Goal: Information Seeking & Learning: Find specific fact

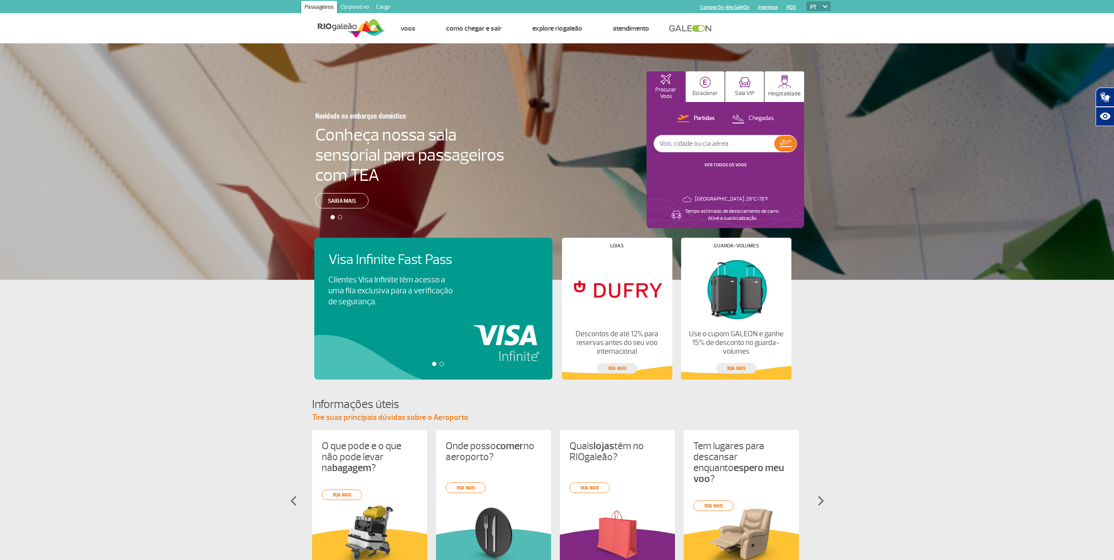
click at [364, 8] on link "Corporativo" at bounding box center [354, 8] width 35 height 14
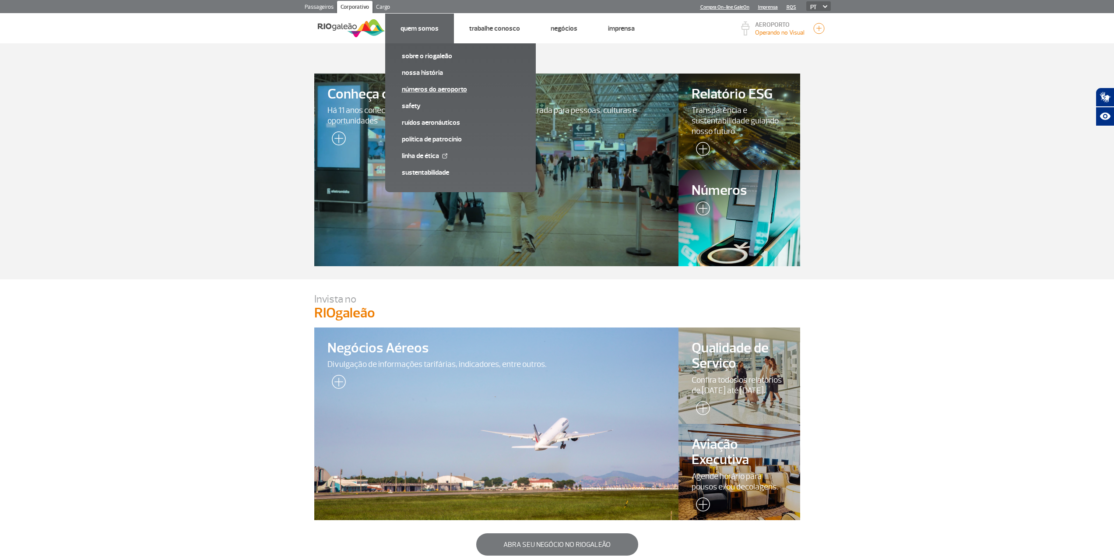
click at [448, 92] on link "Números do Aeroporto" at bounding box center [460, 90] width 117 height 10
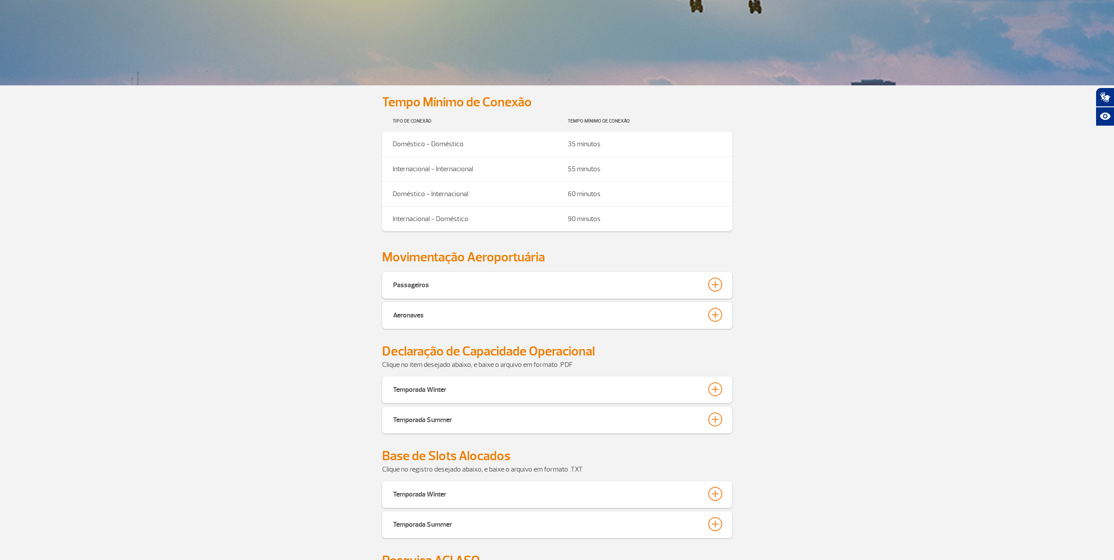
scroll to position [350, 0]
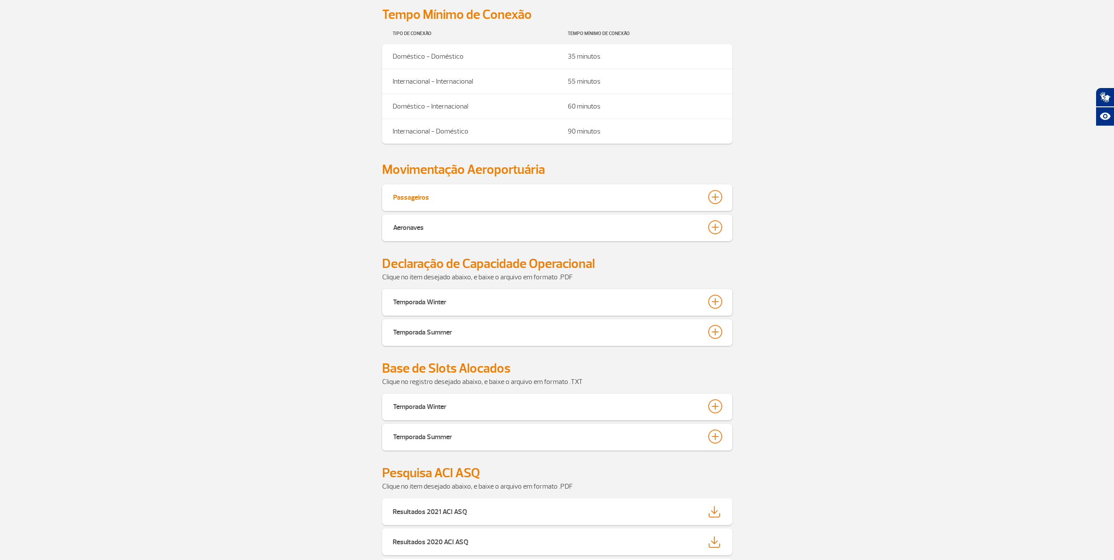
click at [450, 201] on button "Passageiros" at bounding box center [557, 197] width 329 height 15
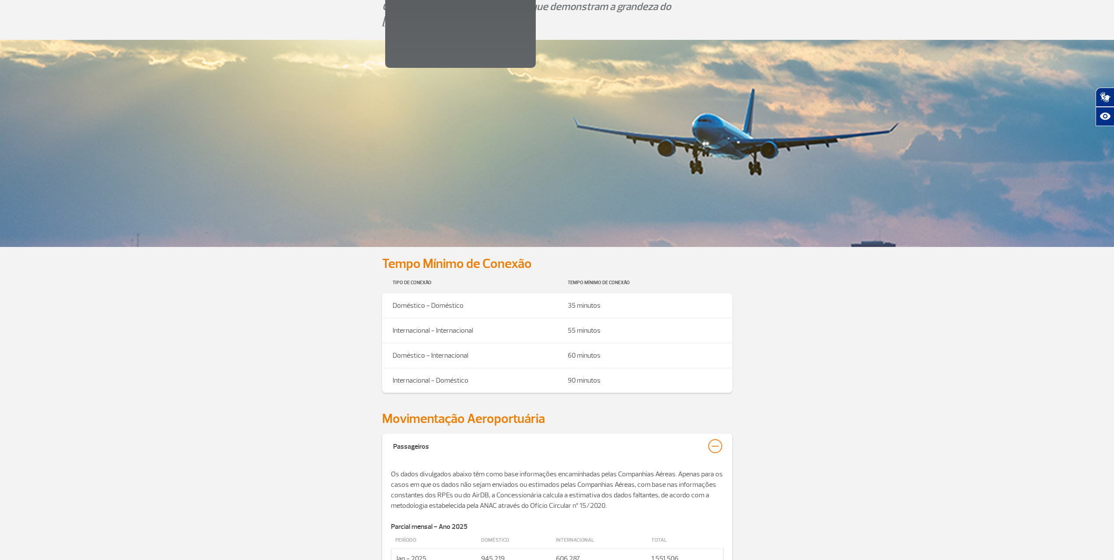
scroll to position [0, 0]
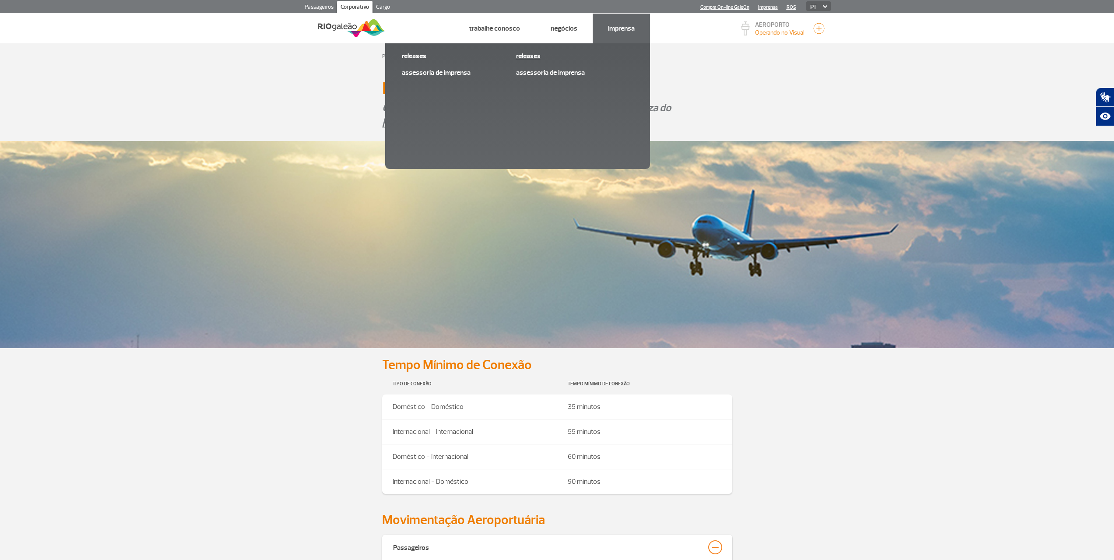
click at [526, 55] on link "Releases" at bounding box center [574, 56] width 117 height 10
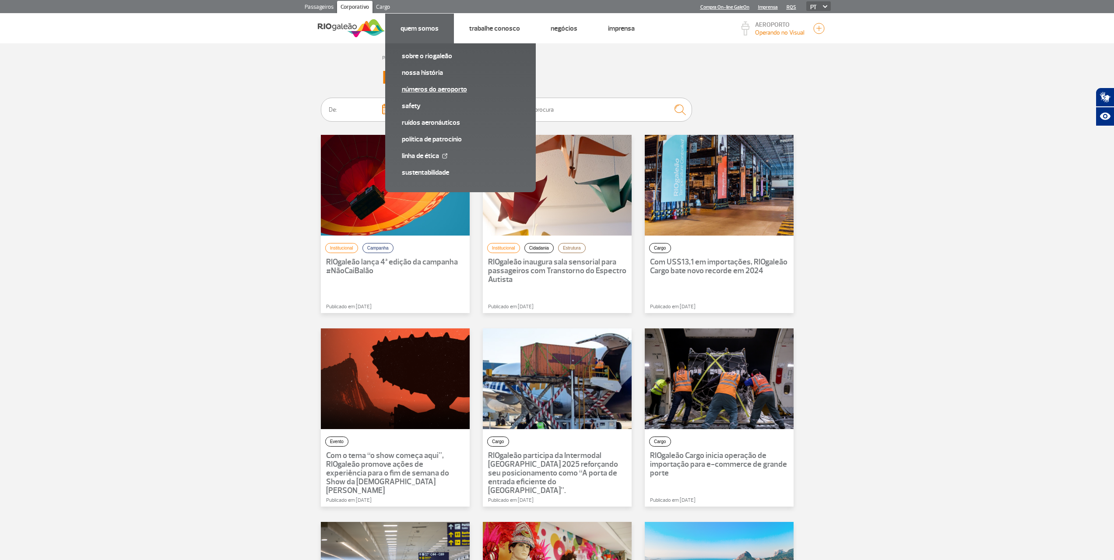
click at [419, 91] on link "Números do Aeroporto" at bounding box center [460, 90] width 117 height 10
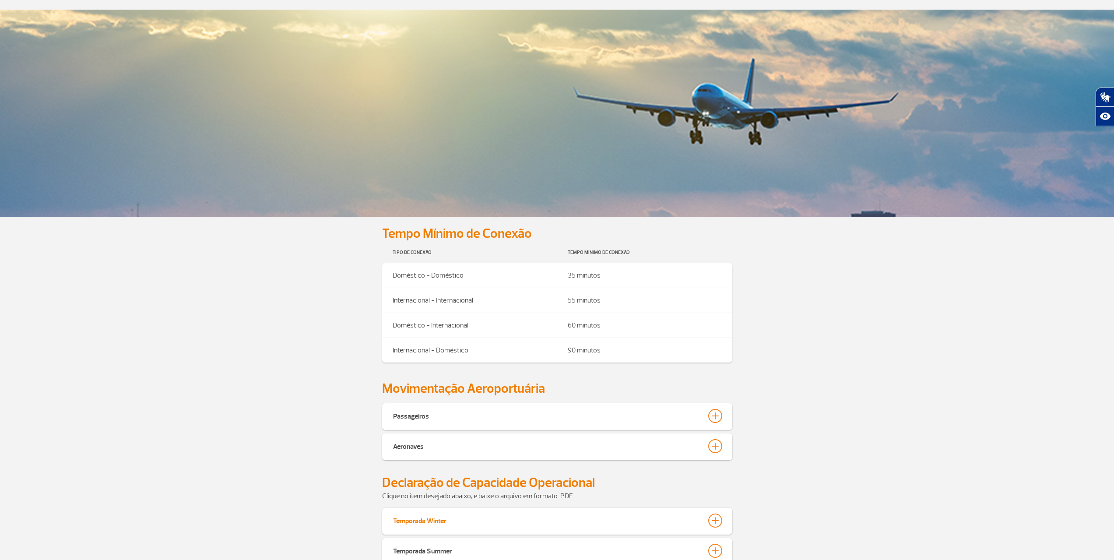
scroll to position [263, 0]
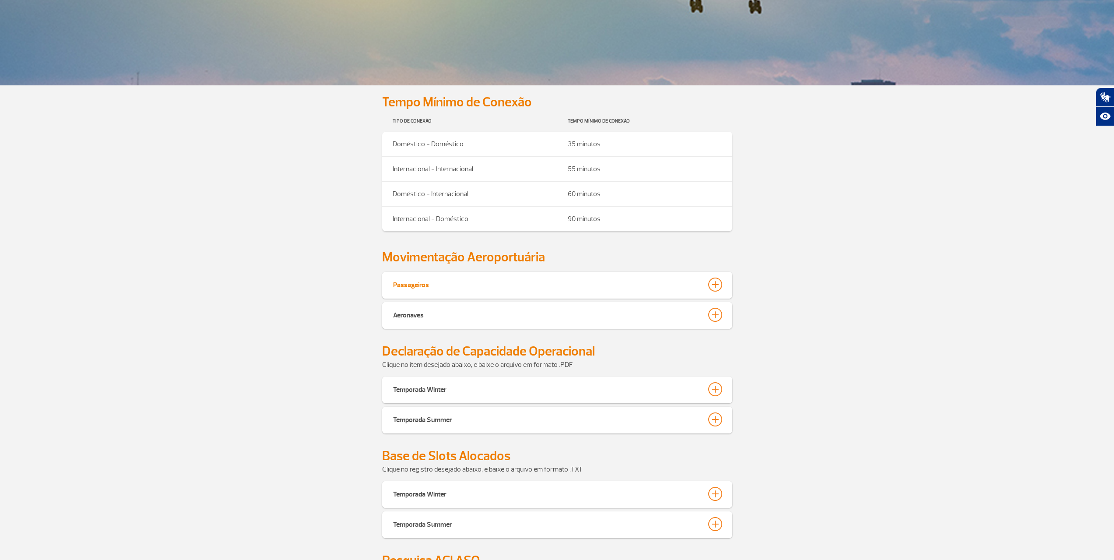
click at [434, 287] on button "Passageiros" at bounding box center [557, 284] width 329 height 15
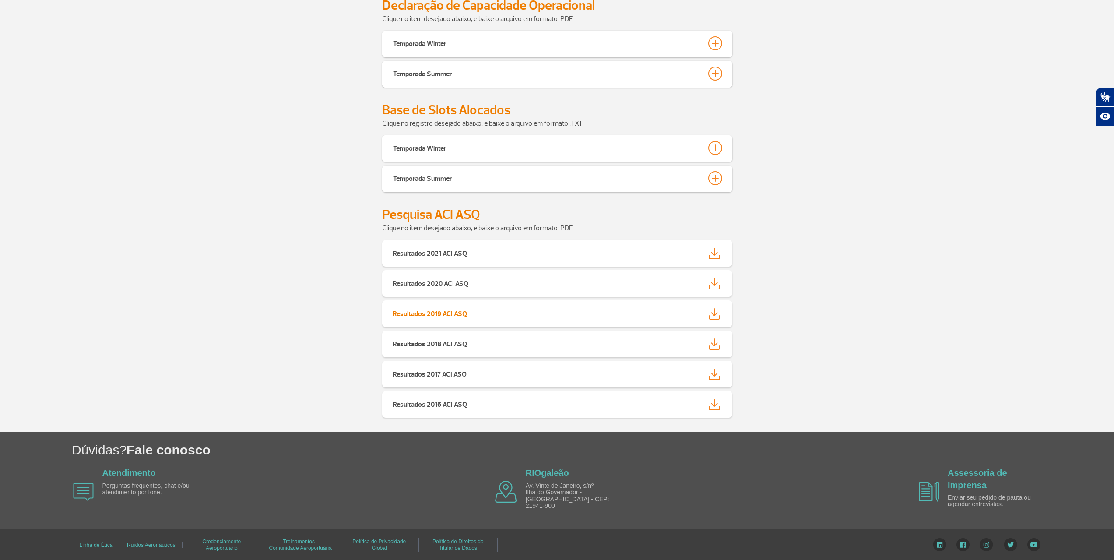
scroll to position [2159, 0]
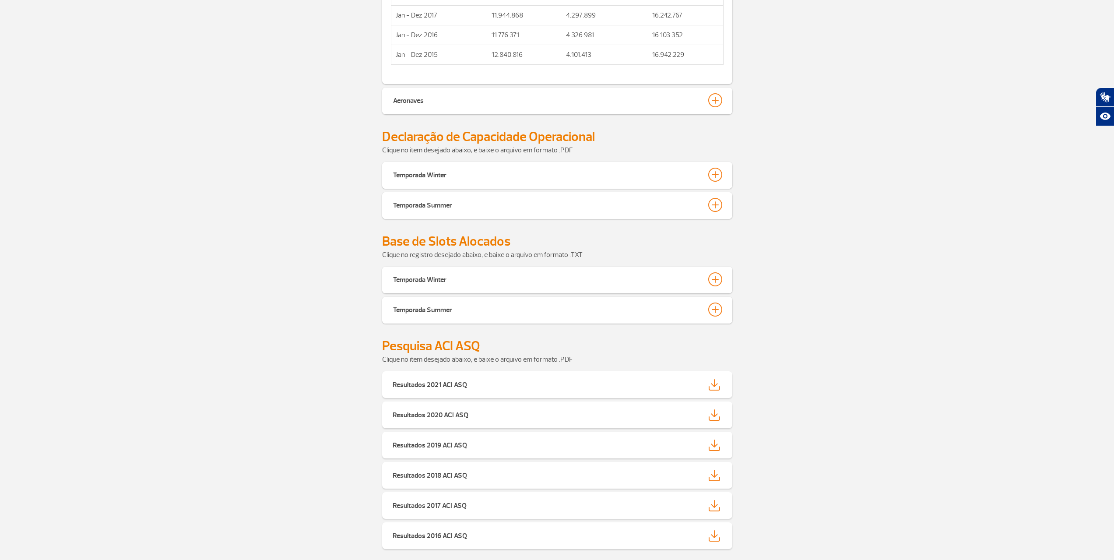
click at [606, 92] on div "Aeronaves" at bounding box center [557, 101] width 350 height 27
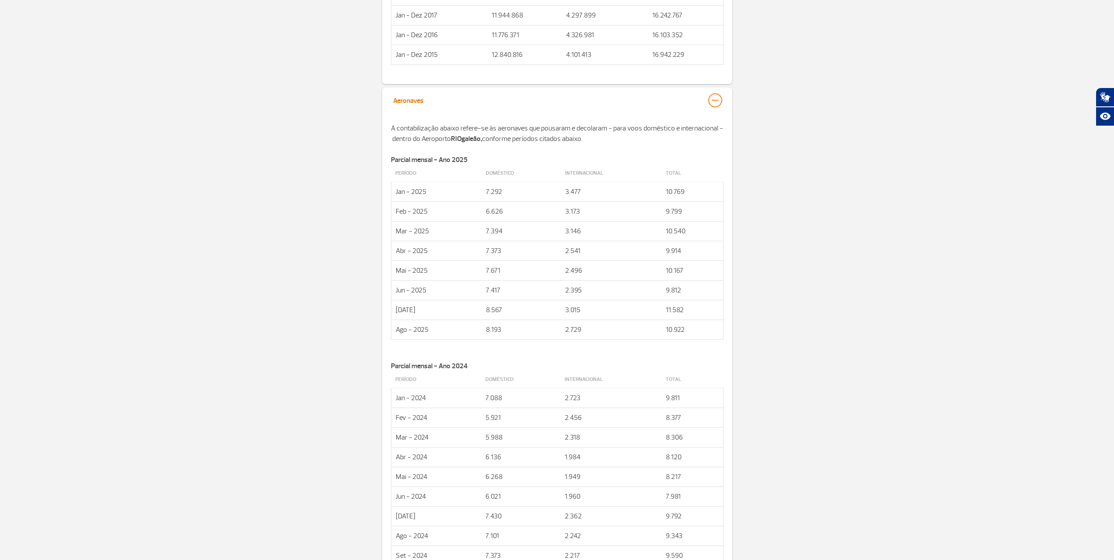
click at [612, 100] on button "Aeronaves" at bounding box center [557, 100] width 329 height 15
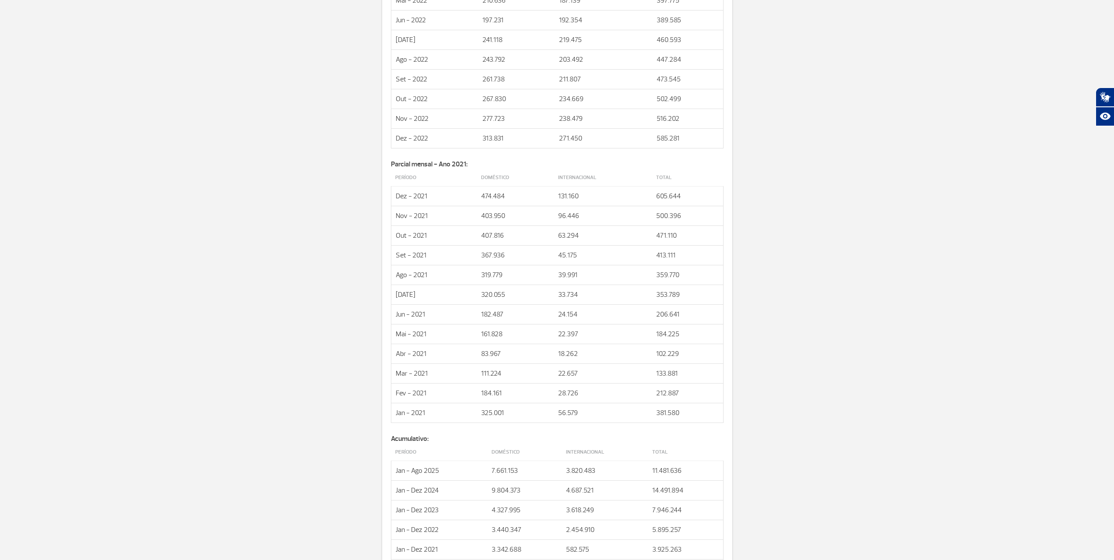
scroll to position [1502, 0]
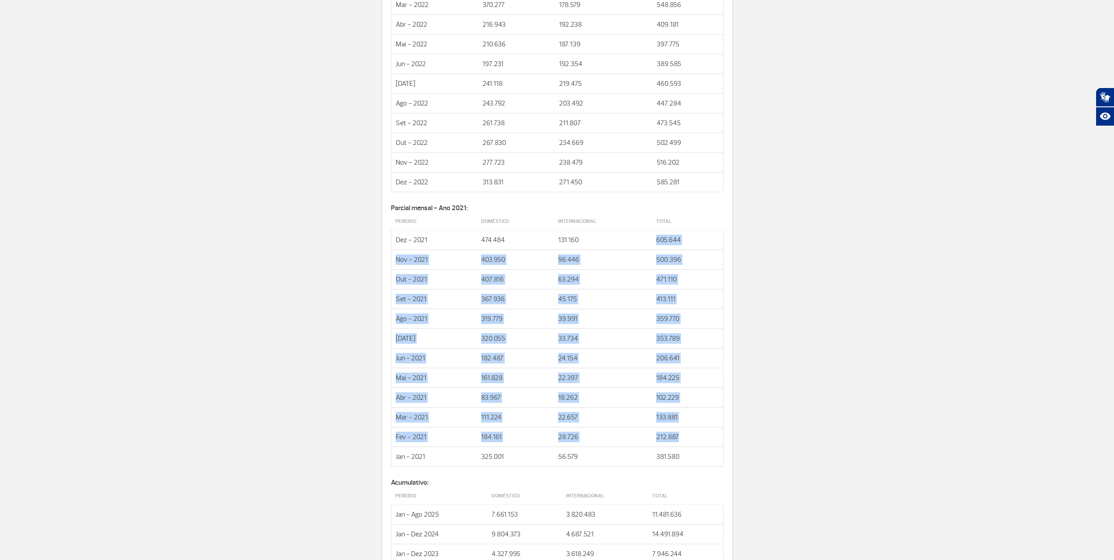
drag, startPoint x: 642, startPoint y: 244, endPoint x: 703, endPoint y: 432, distance: 197.2
click at [703, 433] on tbody "Período Doméstico Internacional Total Dez - 2021 474.484 131.160 605.644 Nov - …" at bounding box center [557, 340] width 332 height 254
click at [504, 354] on td "182.487" at bounding box center [515, 359] width 77 height 20
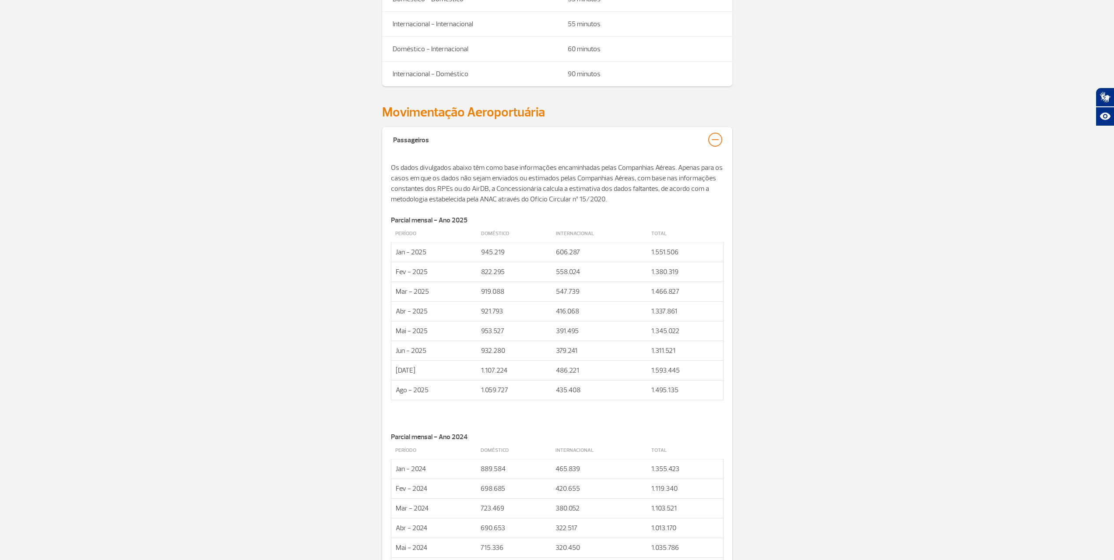
scroll to position [583, 0]
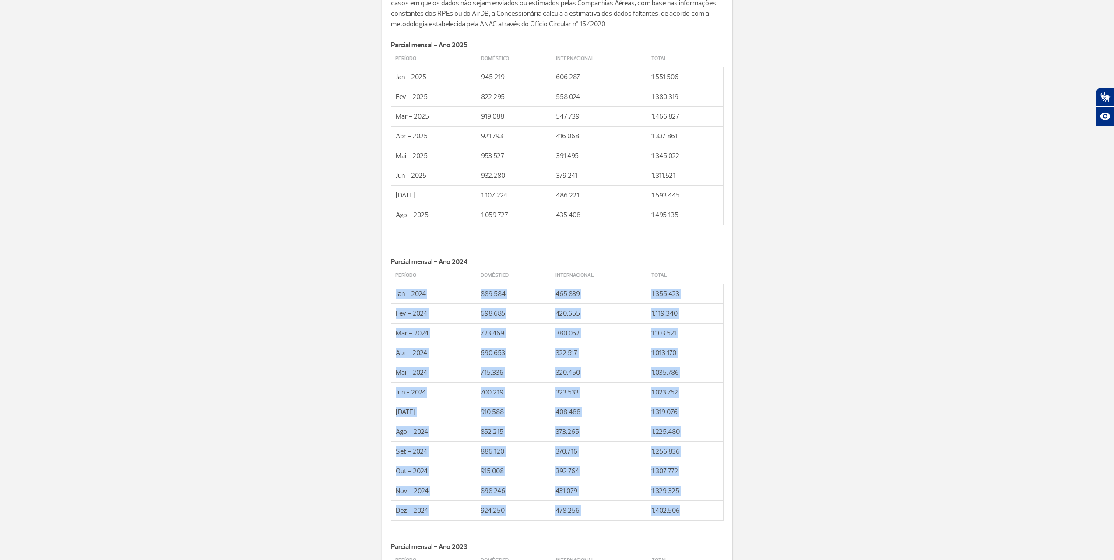
drag, startPoint x: 391, startPoint y: 289, endPoint x: 687, endPoint y: 508, distance: 367.8
click at [687, 508] on tbody "Período Doméstico Internacional Total Jan - 2024 889.584 465.839 1.355.423 Fev …" at bounding box center [557, 394] width 332 height 254
copy tbody "Jan - 2024 889.584 465.839 1.355.423 Fev - 2024 698.685 420.655 1.119.340 Mar -…"
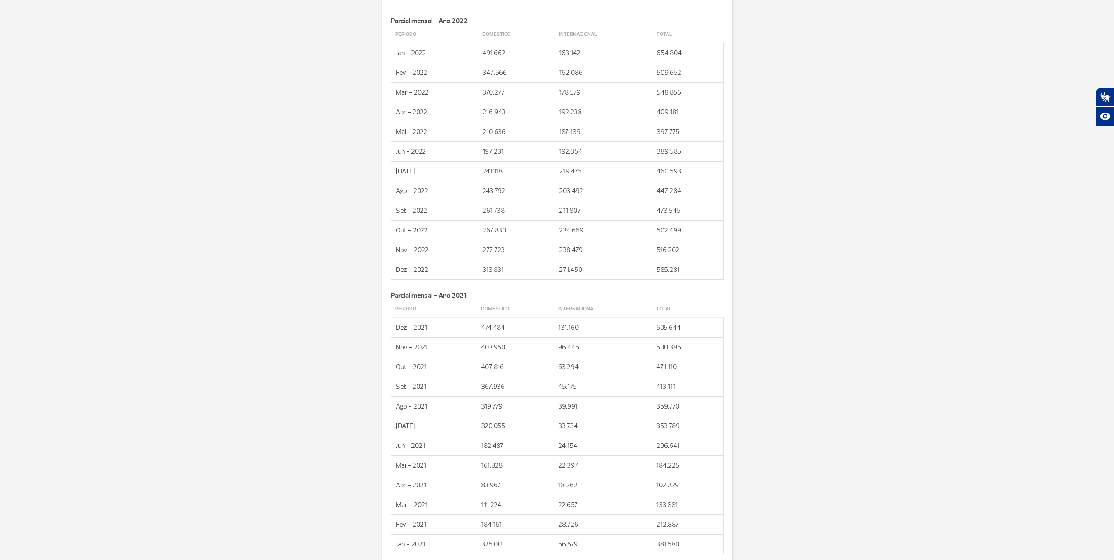
scroll to position [1459, 0]
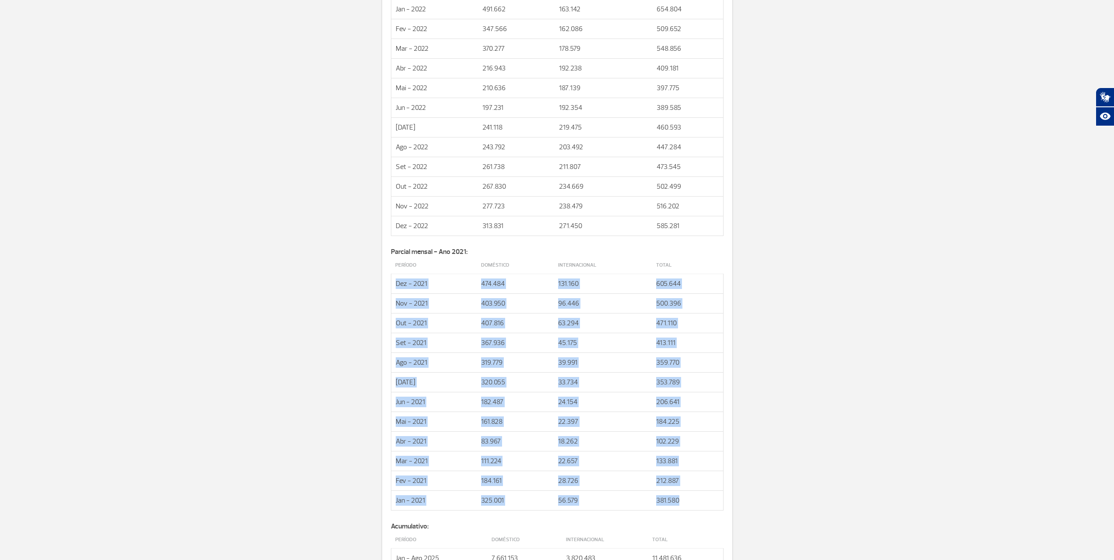
drag, startPoint x: 396, startPoint y: 278, endPoint x: 699, endPoint y: 498, distance: 374.4
click at [699, 498] on tbody "Período Doméstico Internacional Total Dez - 2021 474.484 131.160 605.644 Nov - …" at bounding box center [557, 384] width 332 height 254
copy tbody "Dez - 2021 474.484 131.160 605.644 Nov - 2021 403.950 96.446 500.396 Out - 2021…"
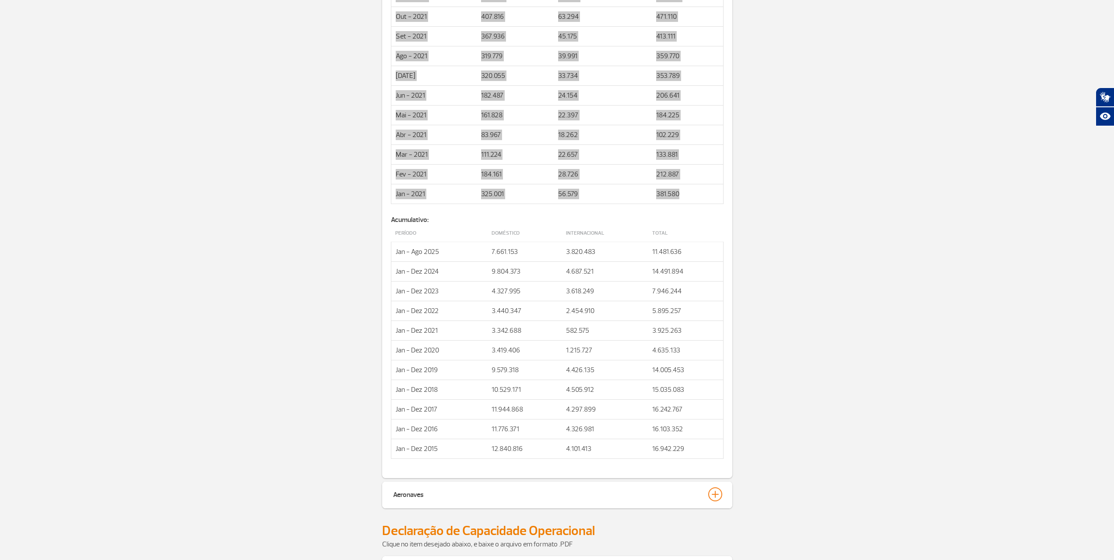
scroll to position [1896, 0]
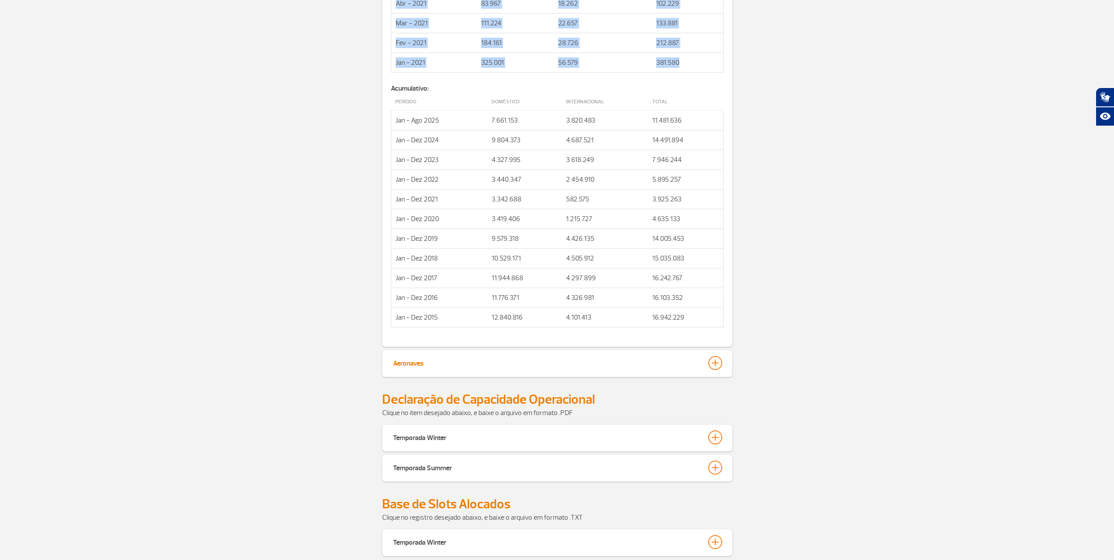
click at [509, 361] on button "Aeronaves" at bounding box center [557, 363] width 329 height 15
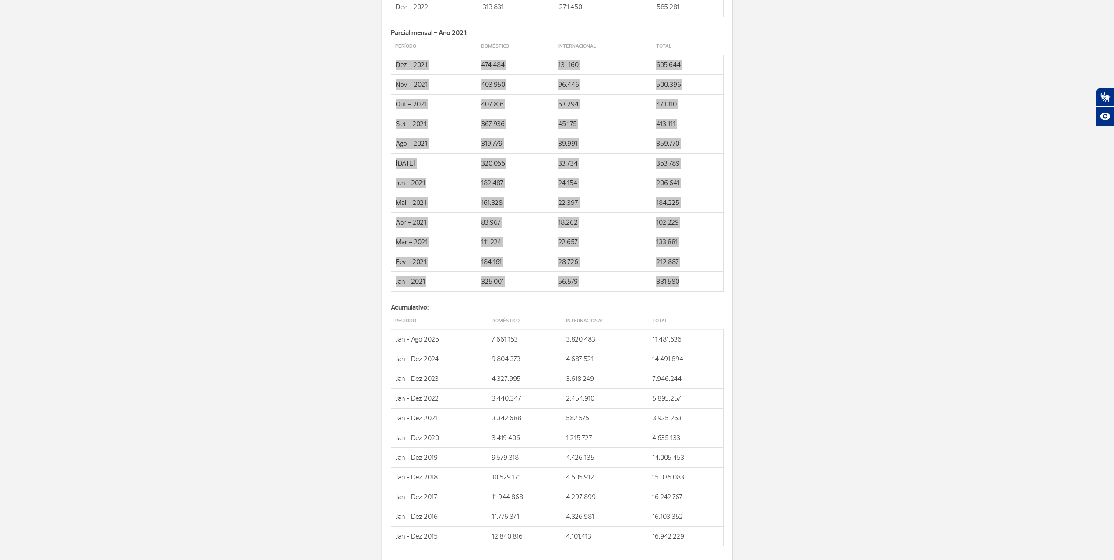
scroll to position [1721, 0]
